Goal: Communication & Community: Ask a question

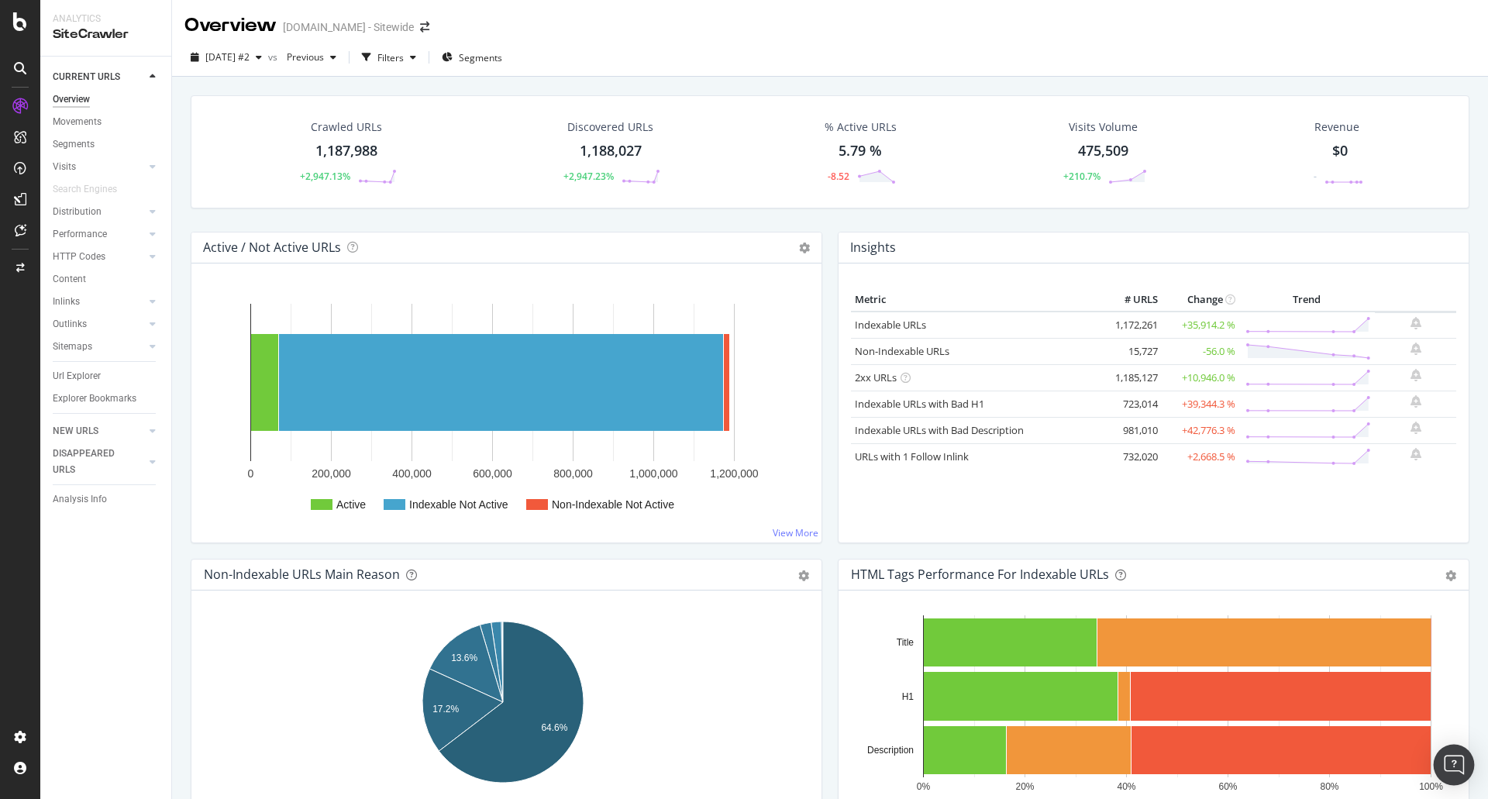
click at [1452, 756] on div "Open Intercom Messenger" at bounding box center [1454, 765] width 41 height 41
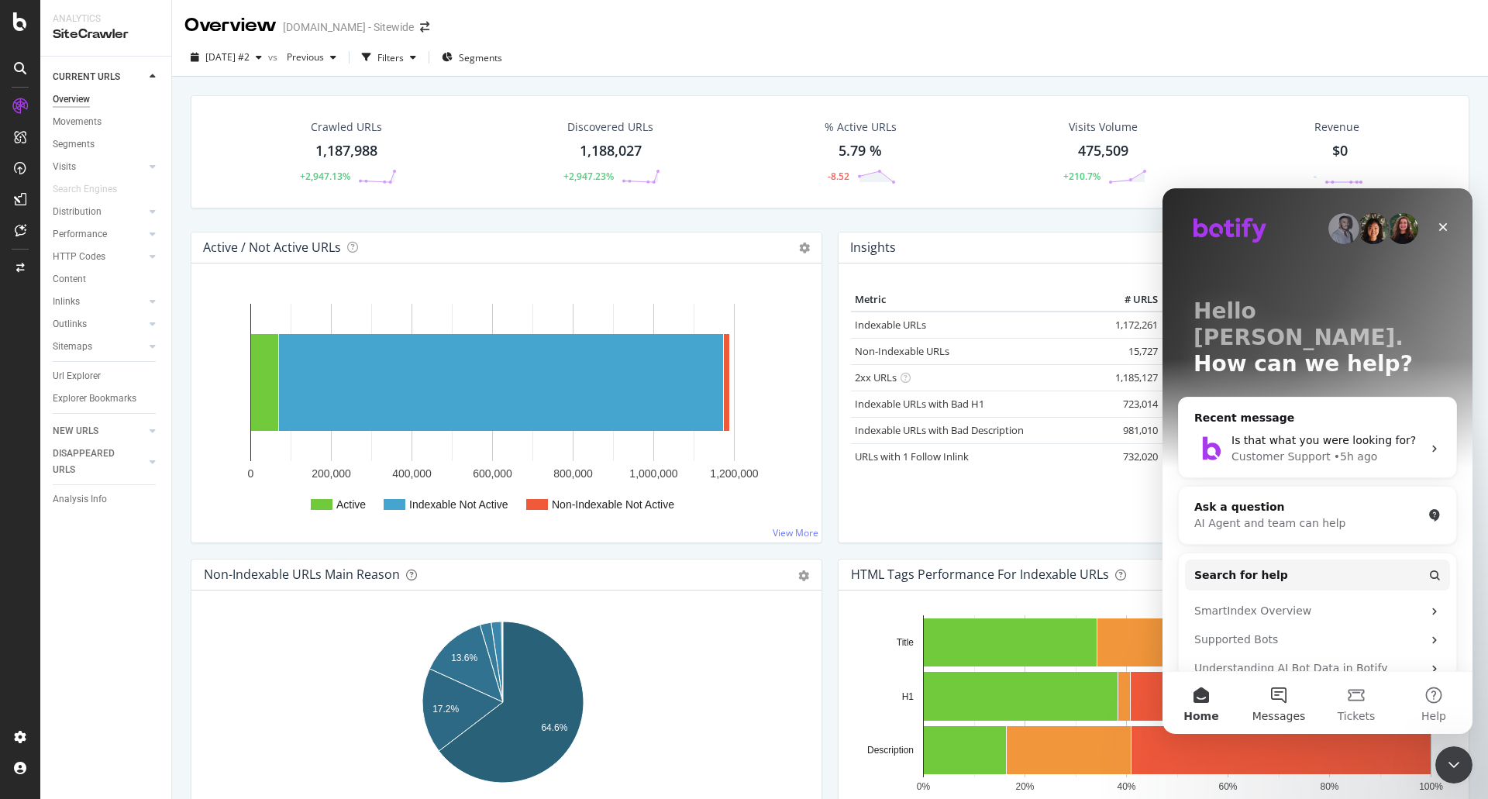
click at [1295, 705] on button "Messages" at bounding box center [1279, 703] width 78 height 62
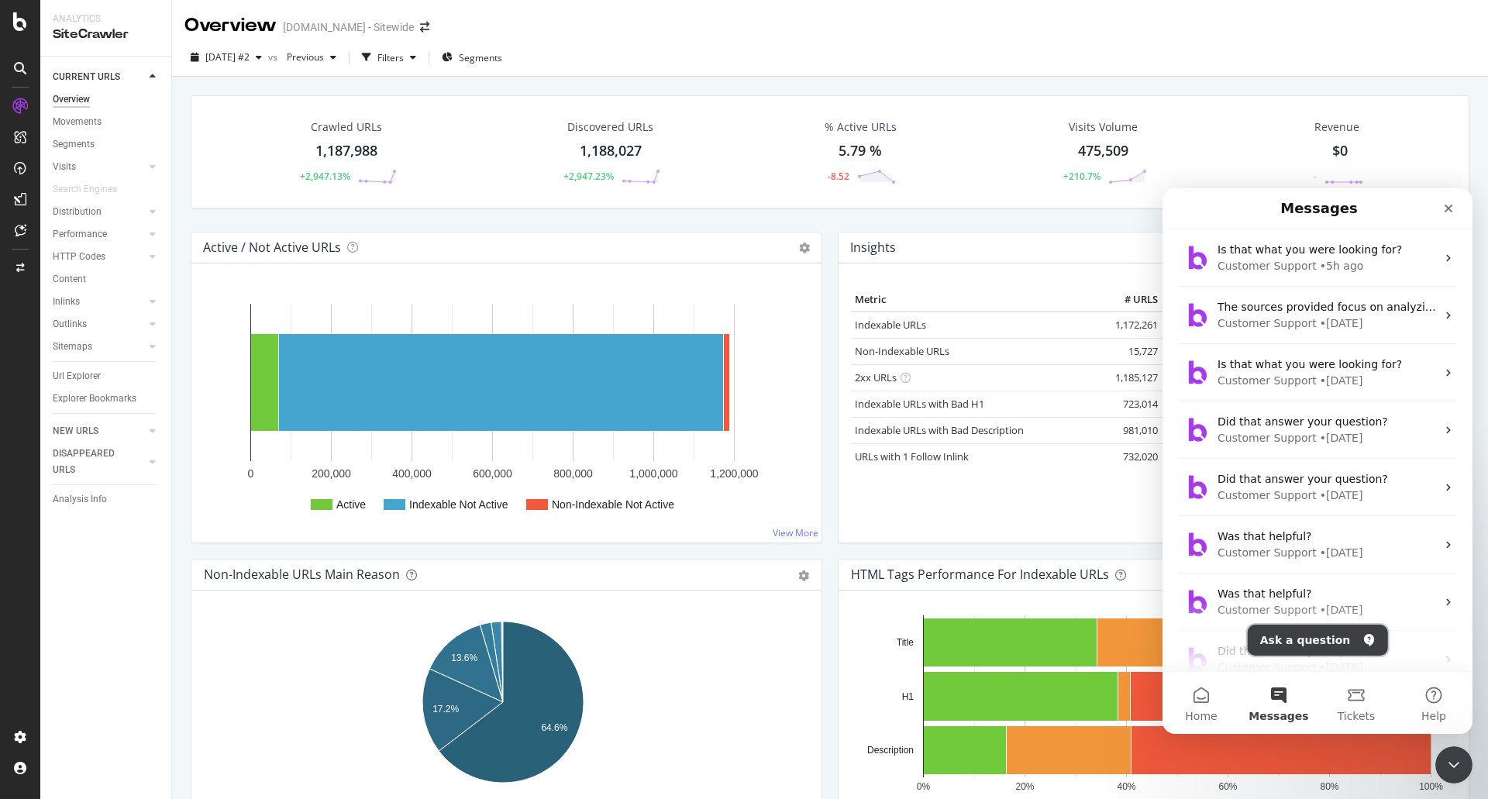
click at [1307, 644] on button "Ask a question" at bounding box center [1318, 640] width 140 height 31
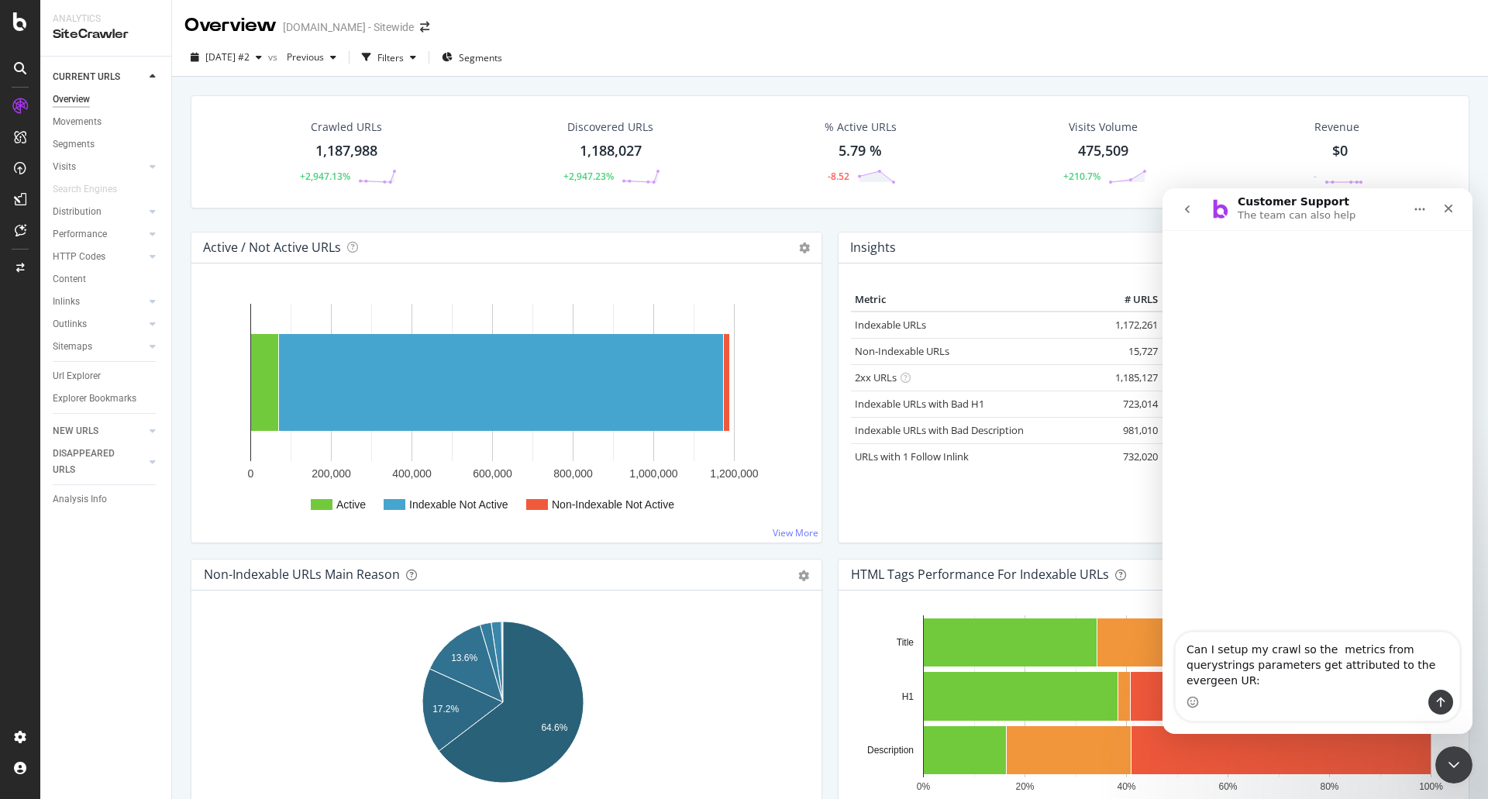
type textarea "Can I setup my crawl so the metrics from querystrings parameters get attributed…"
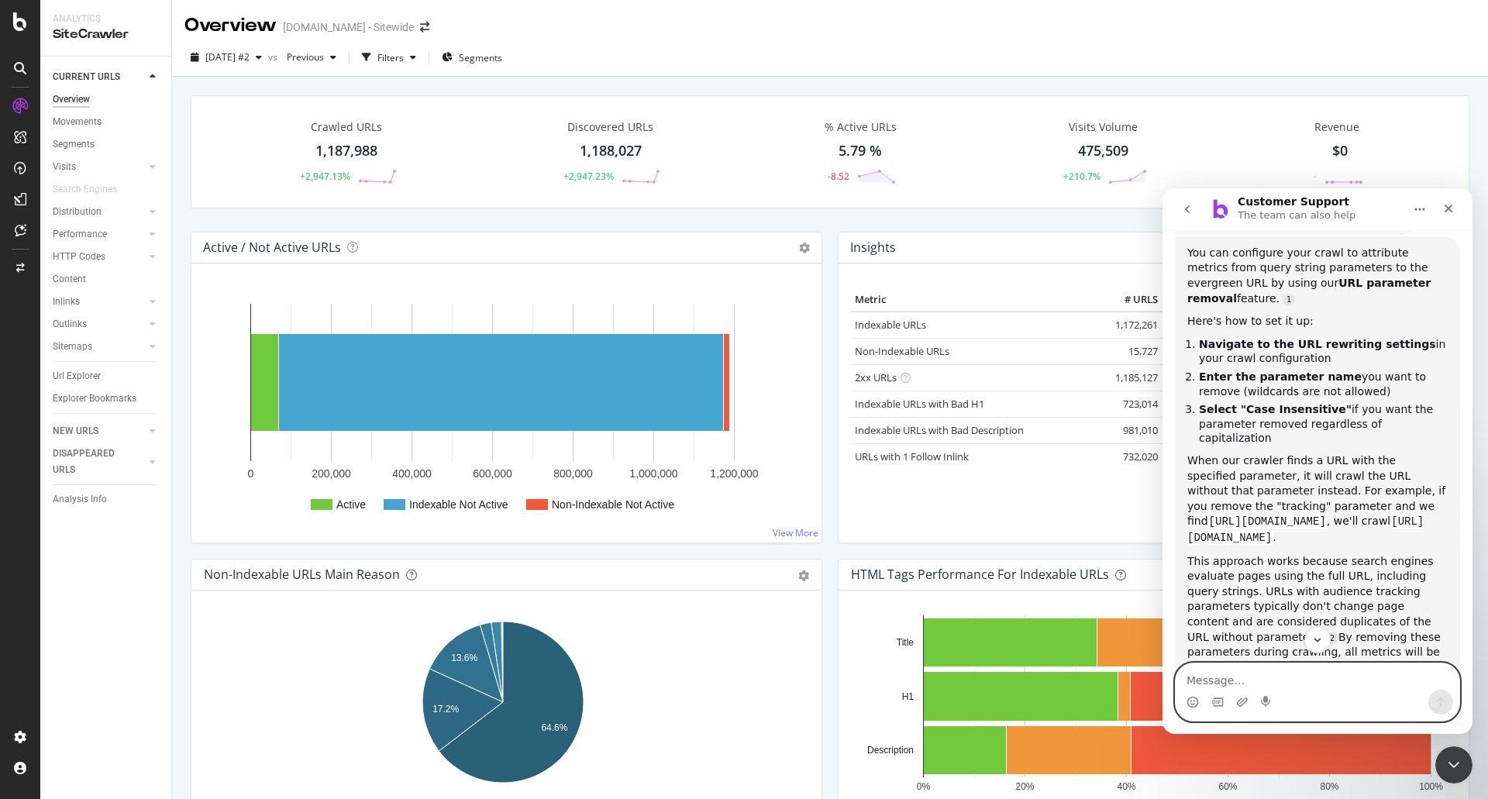
scroll to position [307, 0]
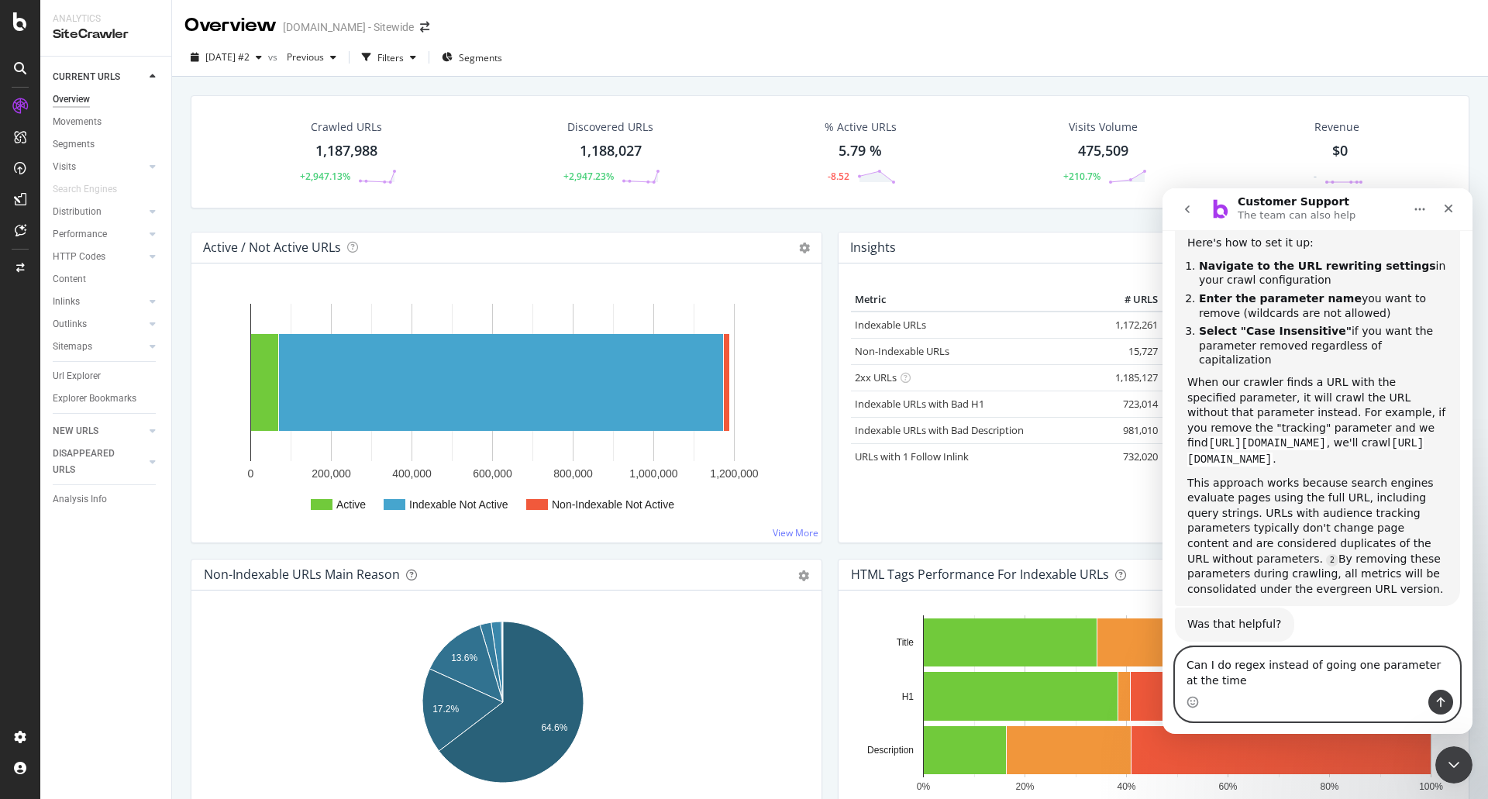
type textarea "Can I do regex instead of going one parameter at the time ?"
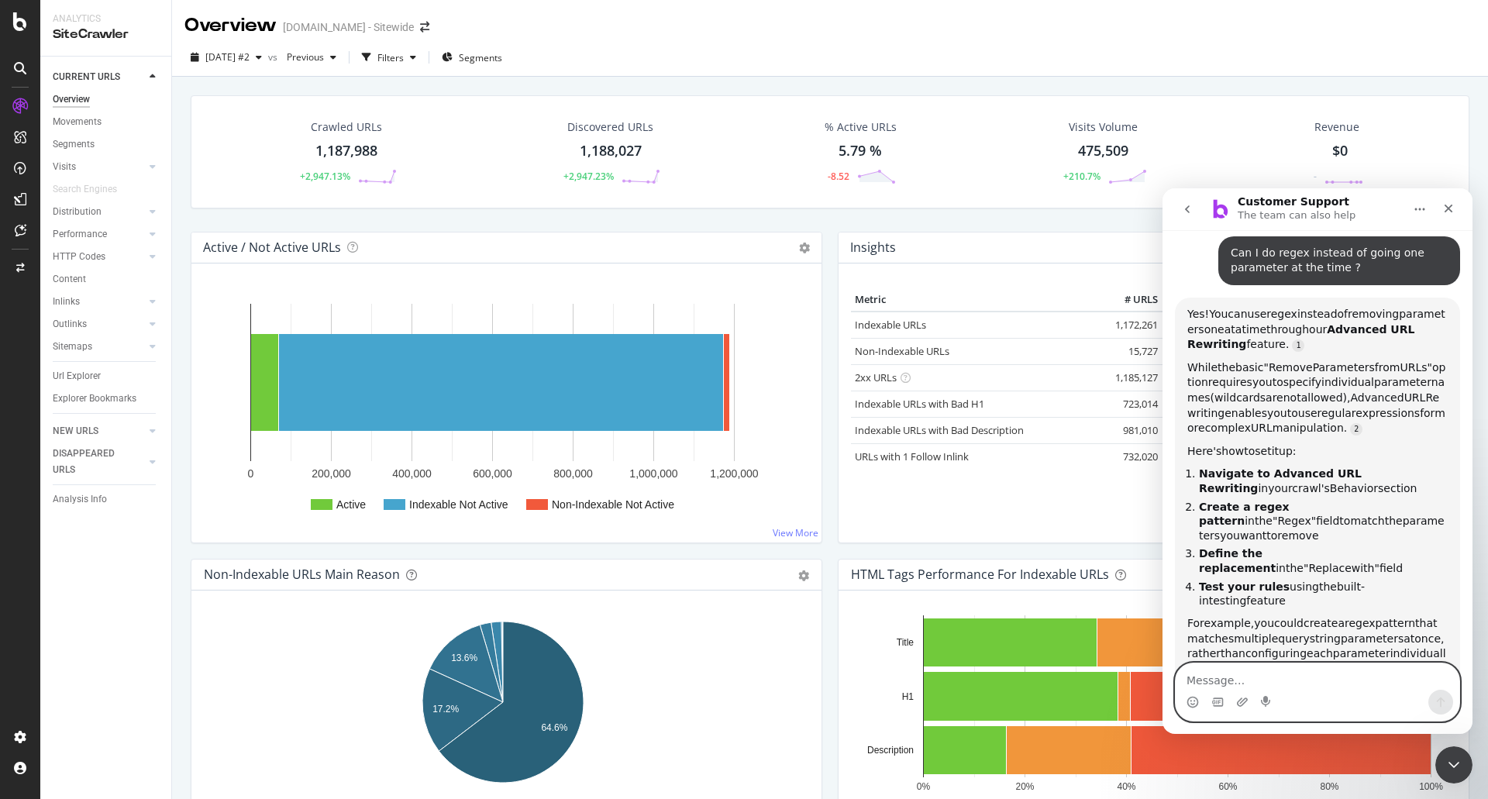
scroll to position [772, 0]
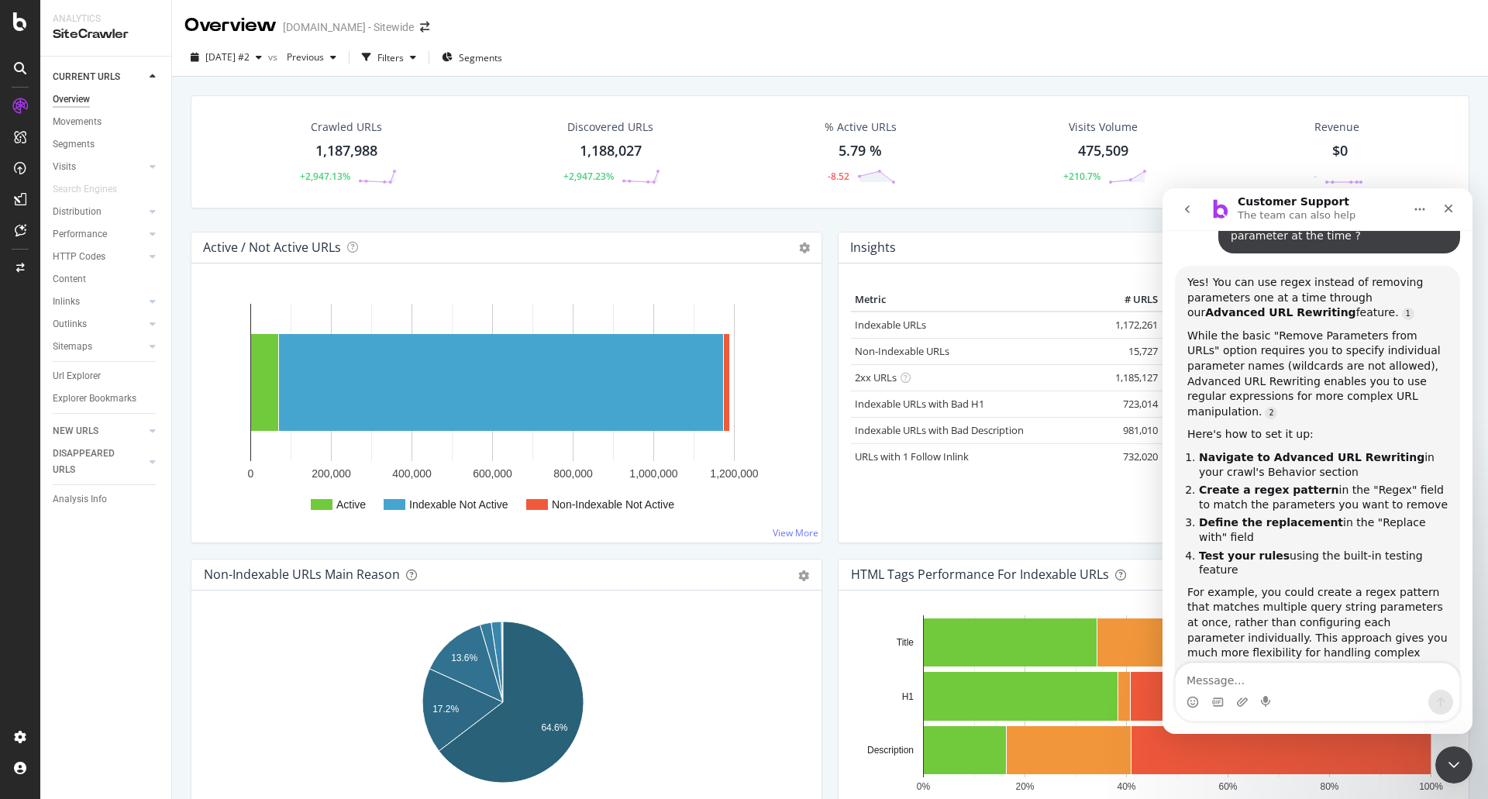
click at [177, 212] on div "Crawled URLs 1,187,988 +2,947.13% Discovered URLs 1,188,027 +2,947.23% % Active…" at bounding box center [830, 476] width 1316 height 799
